Goal: Information Seeking & Learning: Learn about a topic

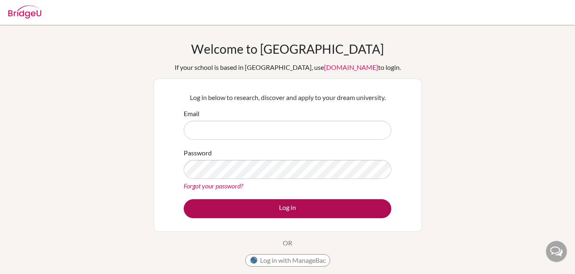
type input "[EMAIL_ADDRESS][PERSON_NAME][DOMAIN_NAME]"
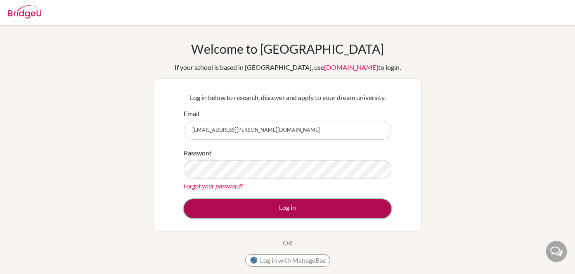
click at [315, 212] on button "Log in" at bounding box center [288, 208] width 208 height 19
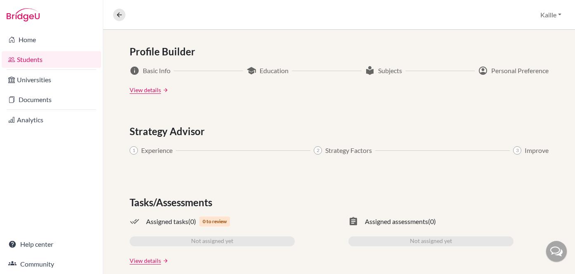
scroll to position [452, 0]
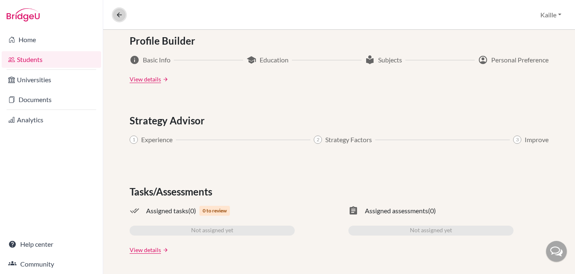
click at [123, 16] on icon at bounding box center [119, 14] width 7 height 7
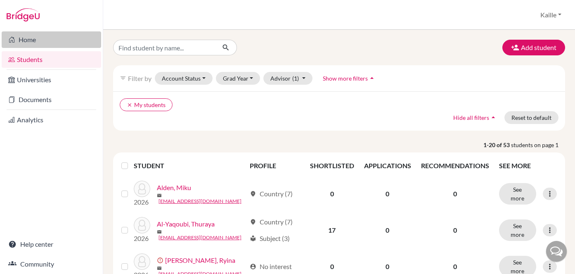
click at [27, 39] on link "Home" at bounding box center [51, 39] width 99 height 17
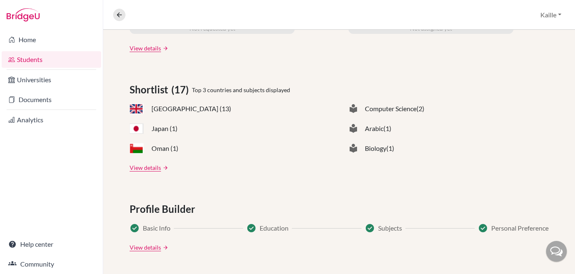
scroll to position [316, 0]
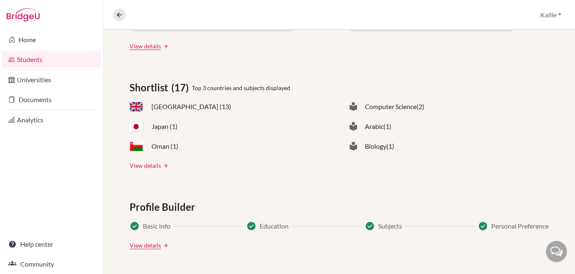
click at [149, 165] on link "View details" at bounding box center [145, 165] width 31 height 9
